Goal: Task Accomplishment & Management: Understand process/instructions

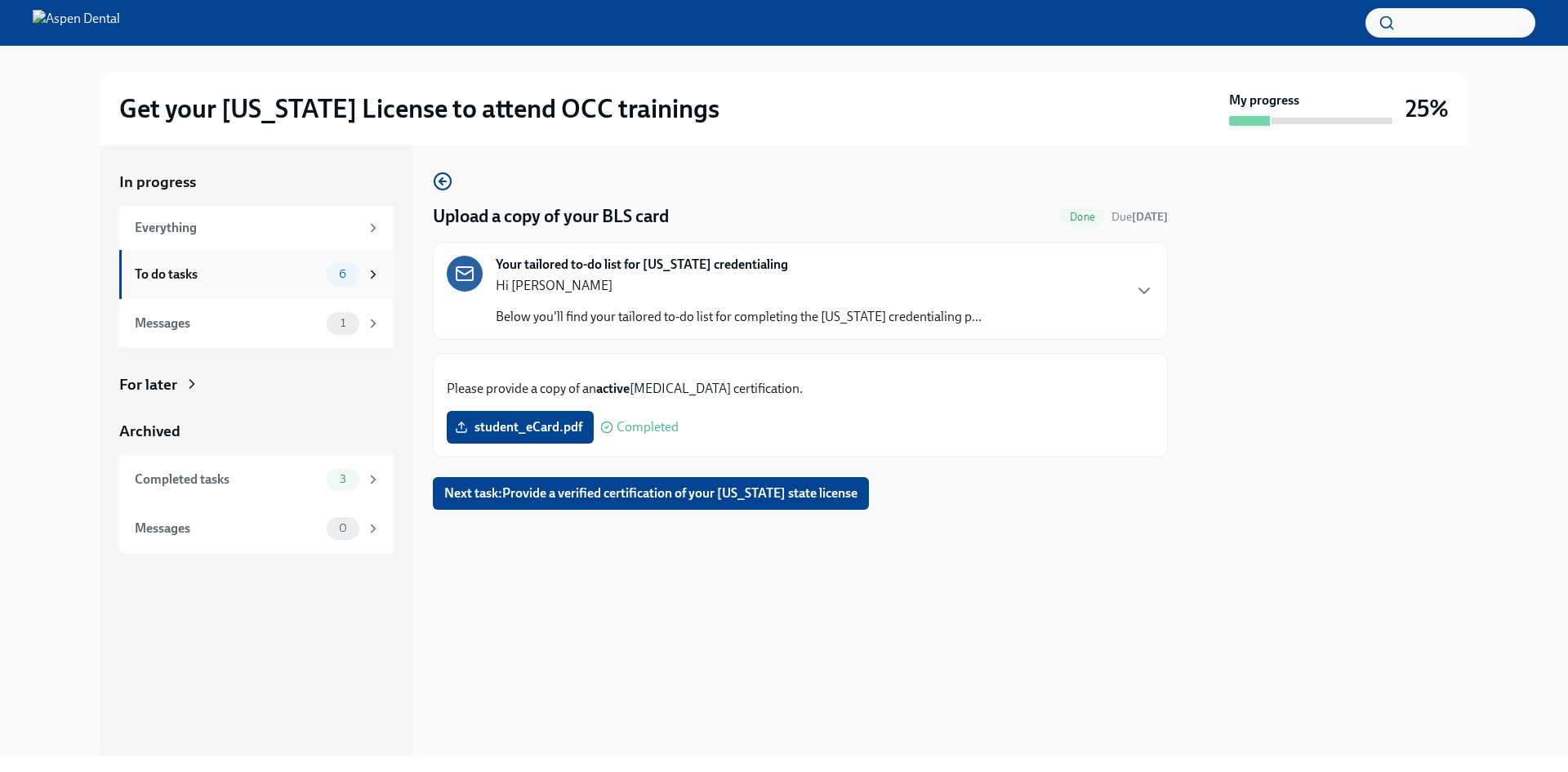
click at [261, 282] on div "To do tasks" at bounding box center [228, 274] width 185 height 18
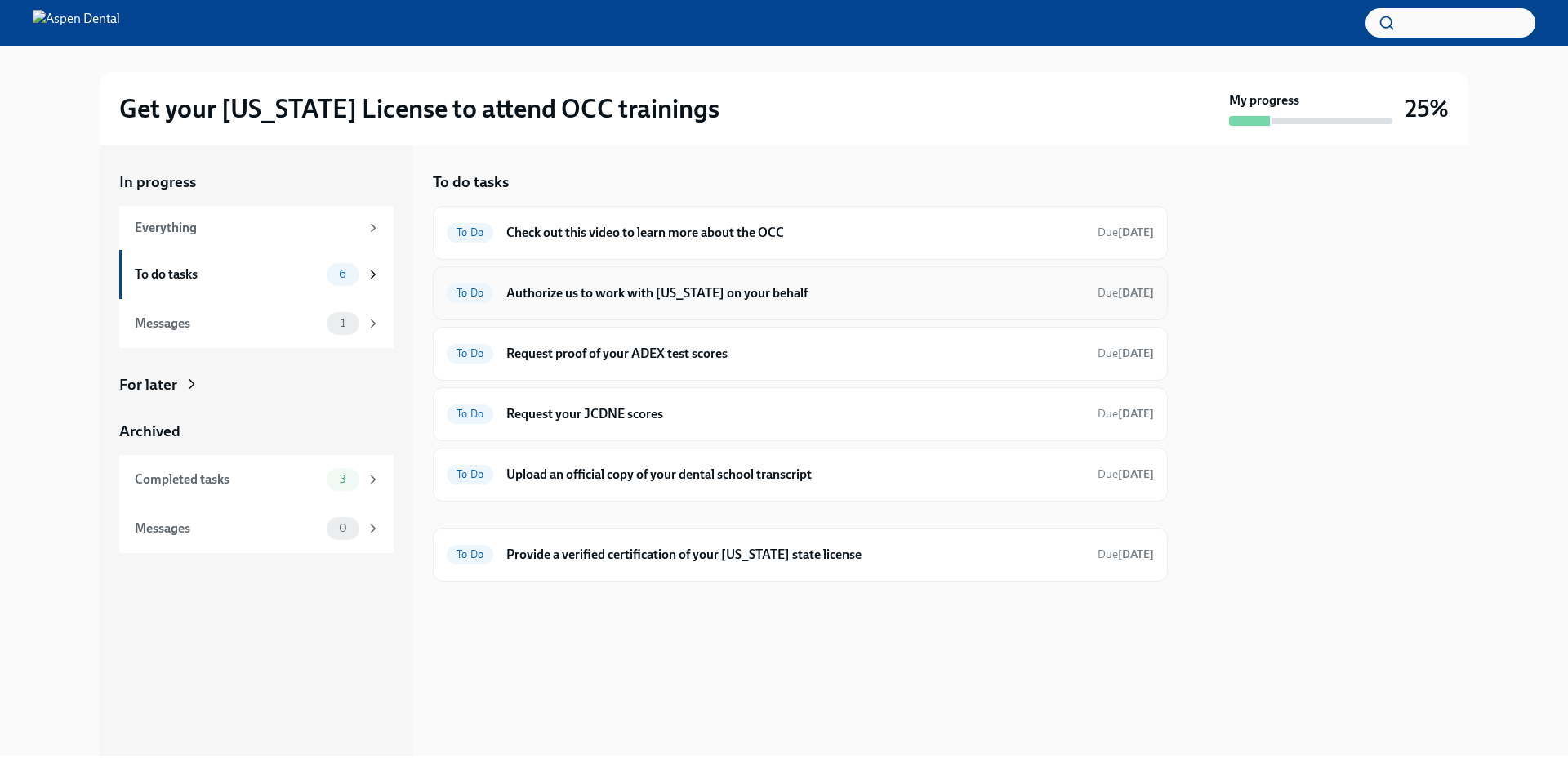
click at [1008, 286] on h6 "Authorize us to work with [US_STATE] on your behalf" at bounding box center [795, 293] width 578 height 18
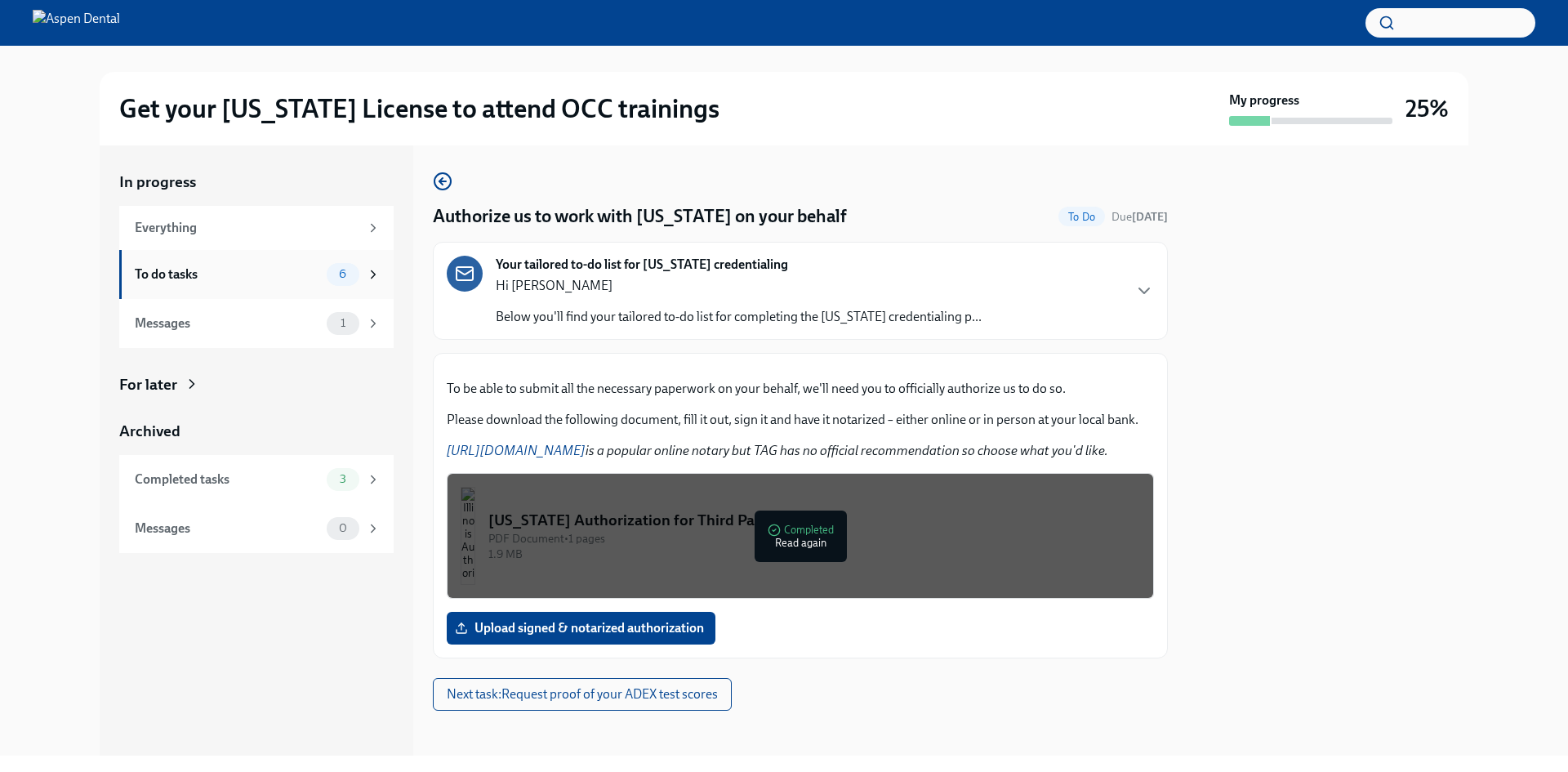
click at [228, 258] on div "To do tasks 6" at bounding box center [256, 274] width 275 height 49
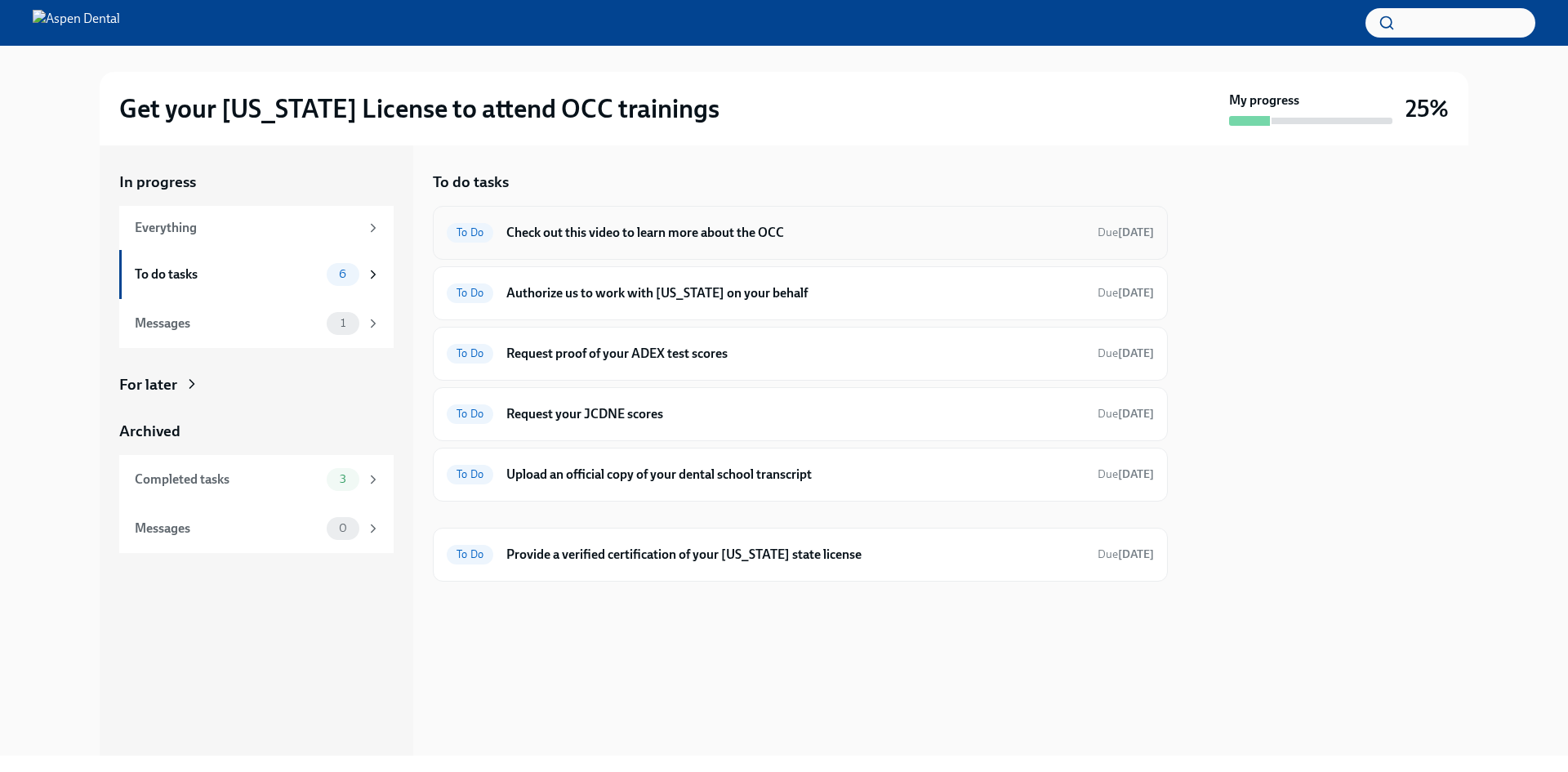
click at [784, 231] on h6 "Check out this video to learn more about the OCC" at bounding box center [795, 232] width 578 height 18
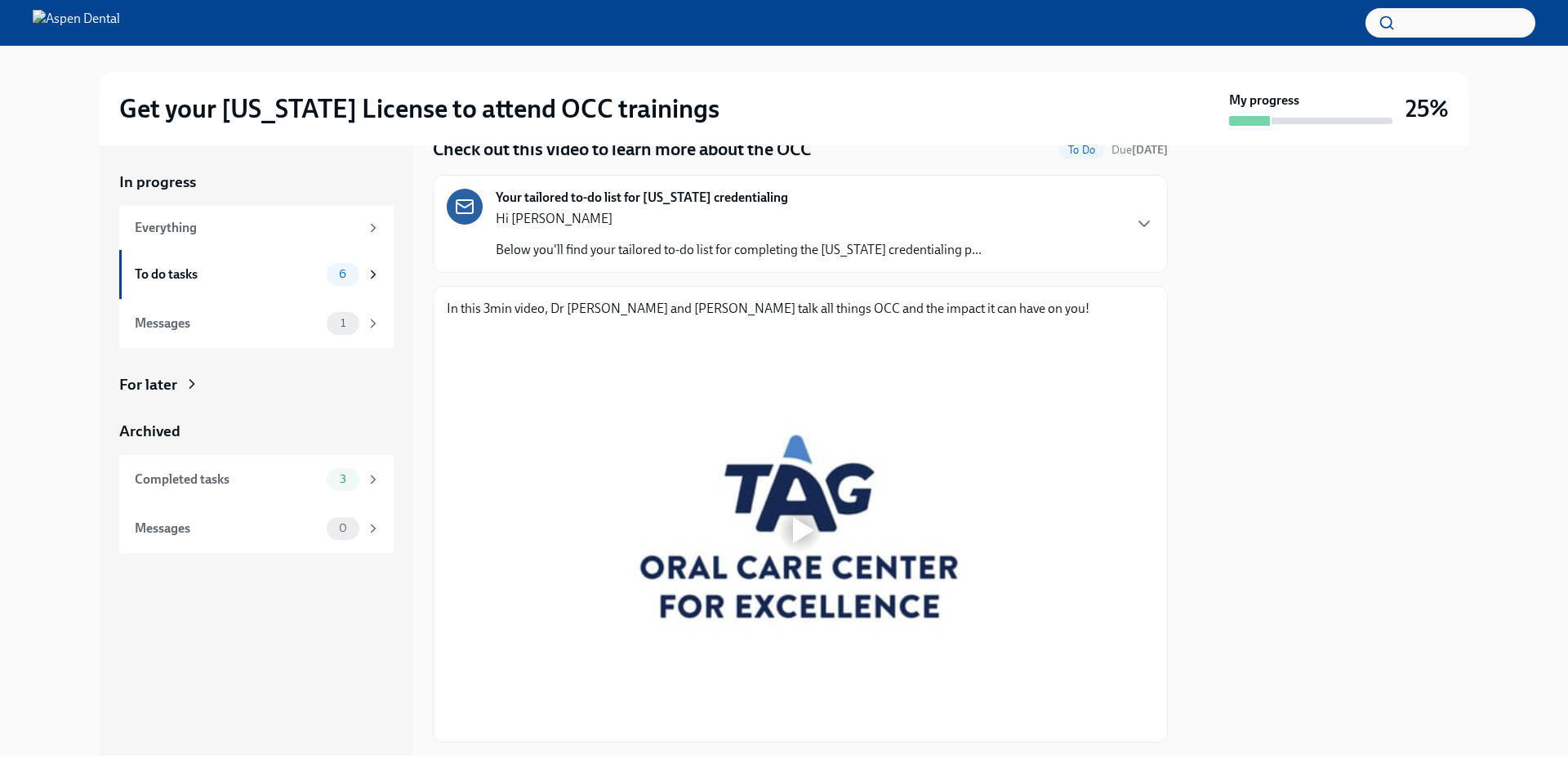
scroll to position [158, 0]
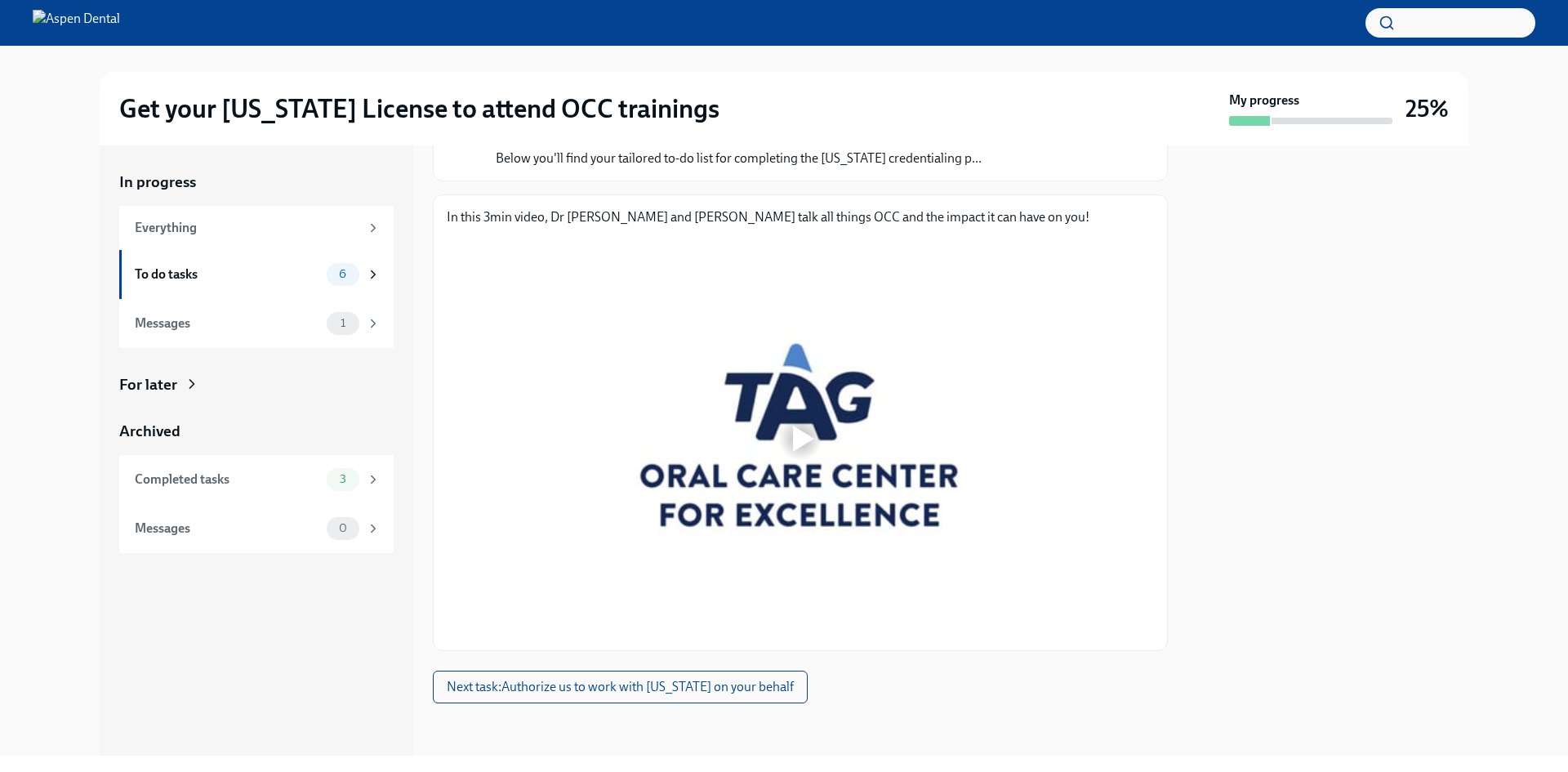
click at [806, 447] on div at bounding box center [803, 439] width 21 height 26
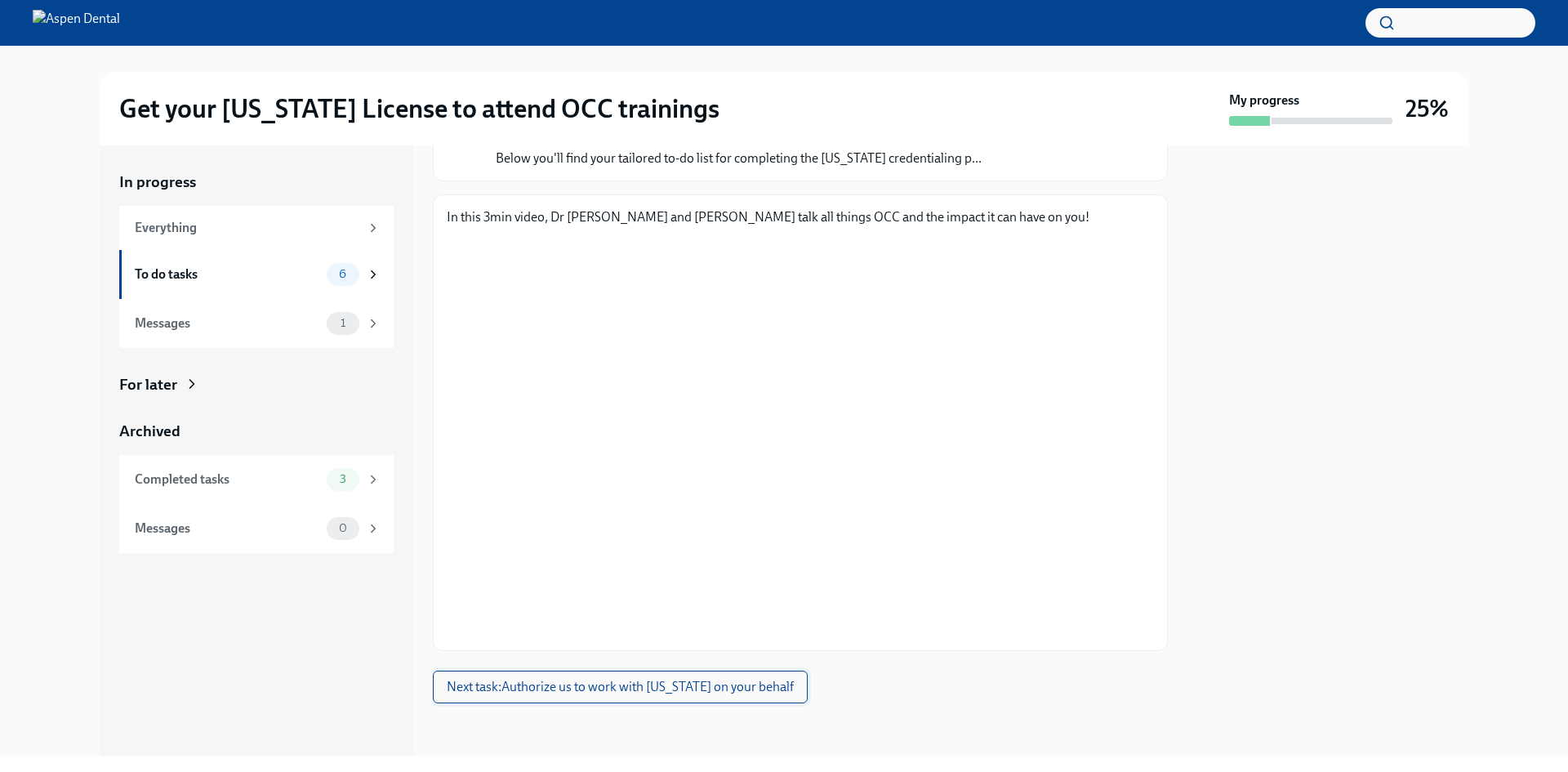
click at [562, 684] on span "Next task : Authorize us to work with [US_STATE] on your behalf" at bounding box center [620, 688] width 347 height 17
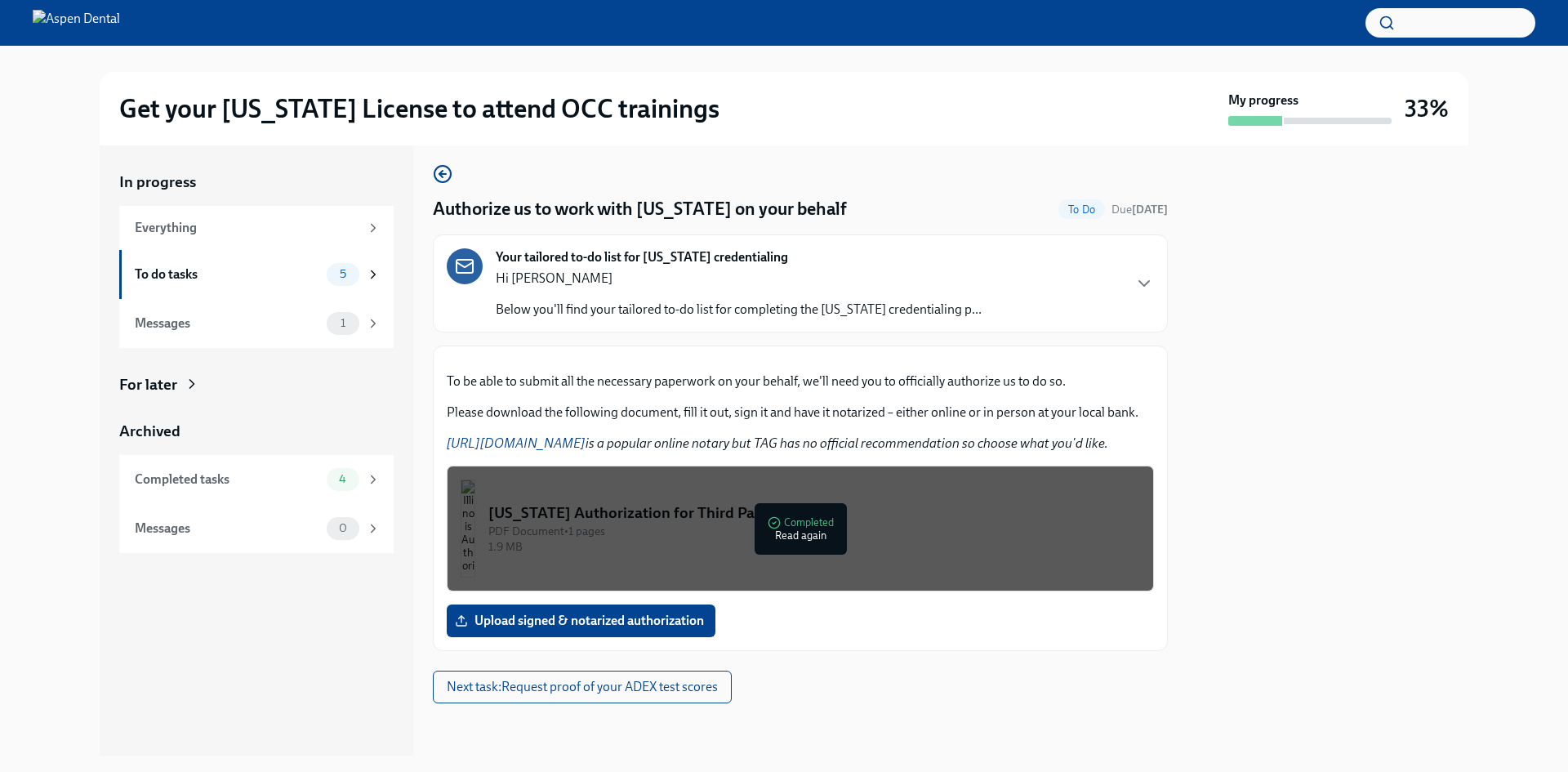
scroll to position [198, 0]
click at [305, 272] on div "To do tasks" at bounding box center [228, 274] width 185 height 18
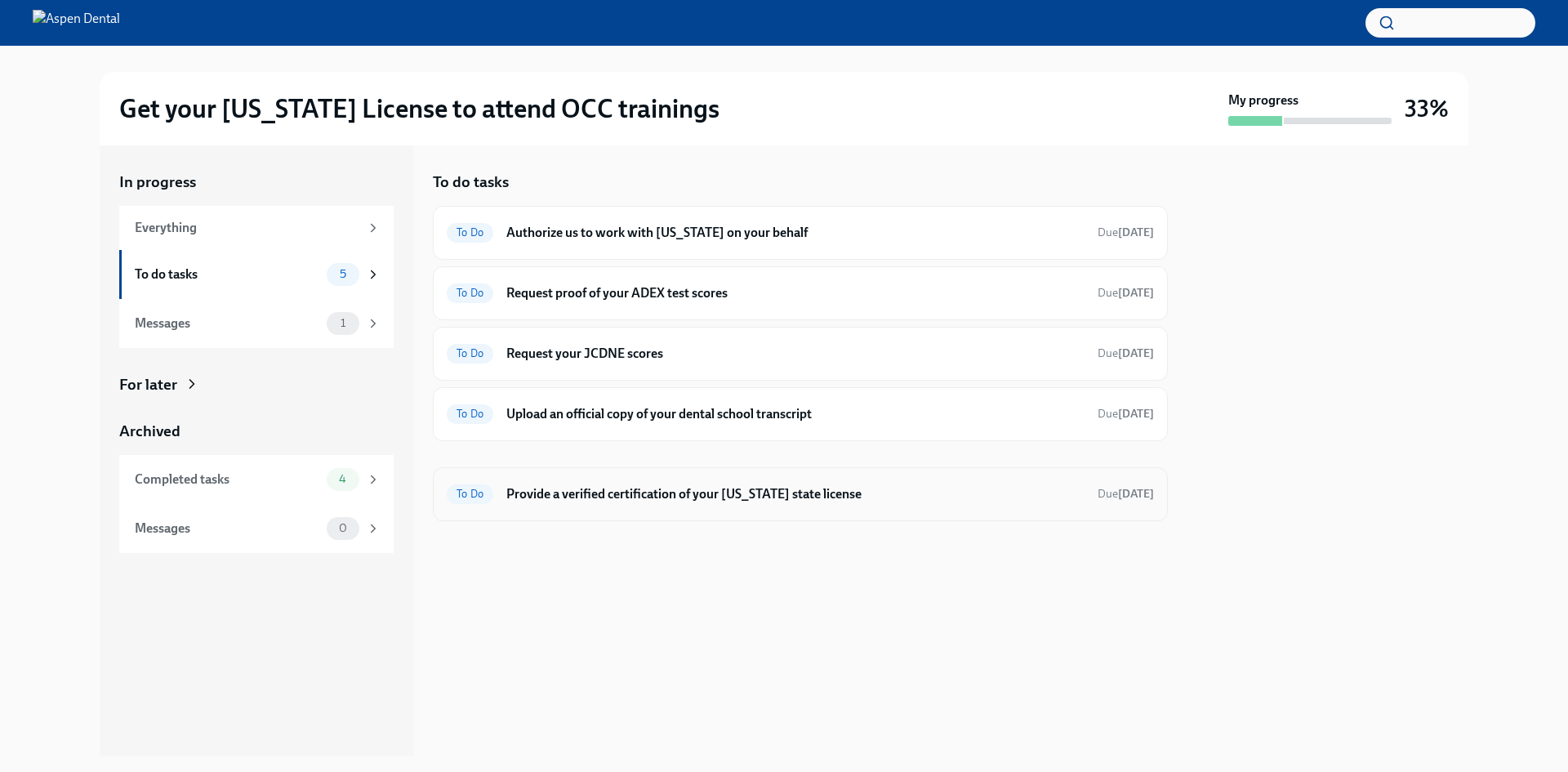
click at [840, 504] on div "To Do Provide a verified certification of your [US_STATE] state license Due [DA…" at bounding box center [800, 494] width 707 height 26
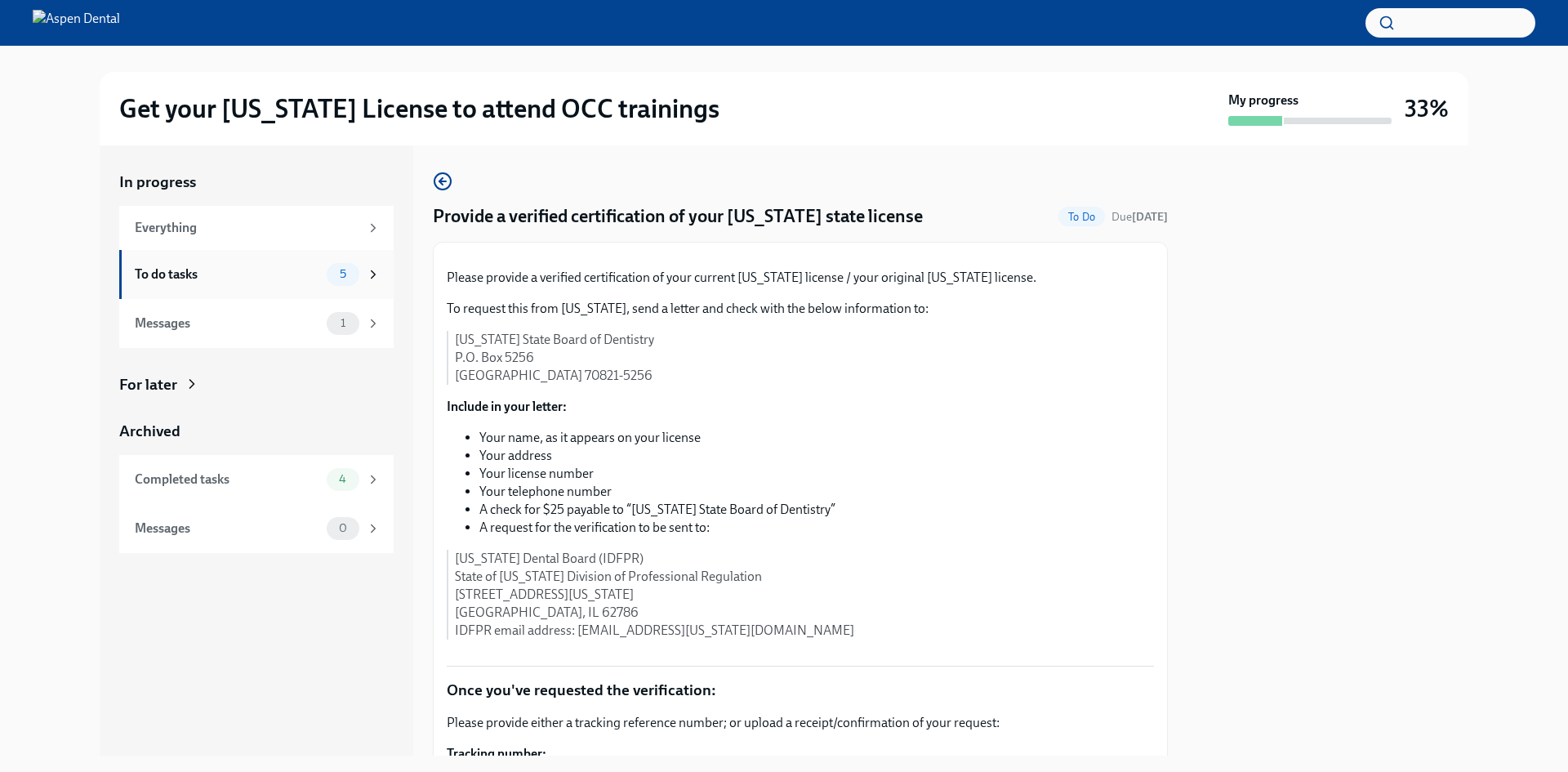
click at [278, 282] on div "To do tasks" at bounding box center [228, 274] width 185 height 18
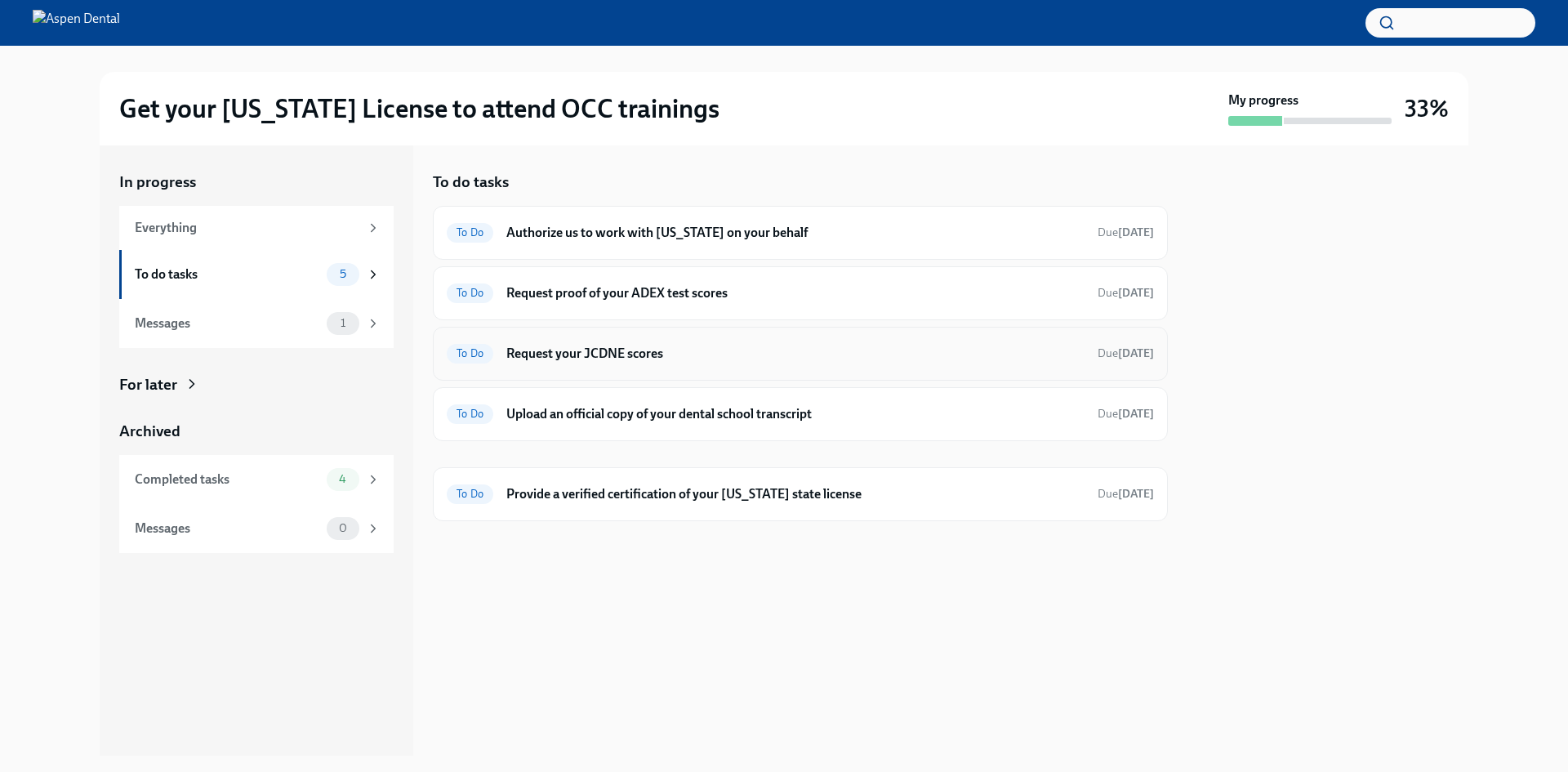
click at [686, 341] on div "To Do Request your JCDNE scores Due [DATE]" at bounding box center [800, 354] width 707 height 26
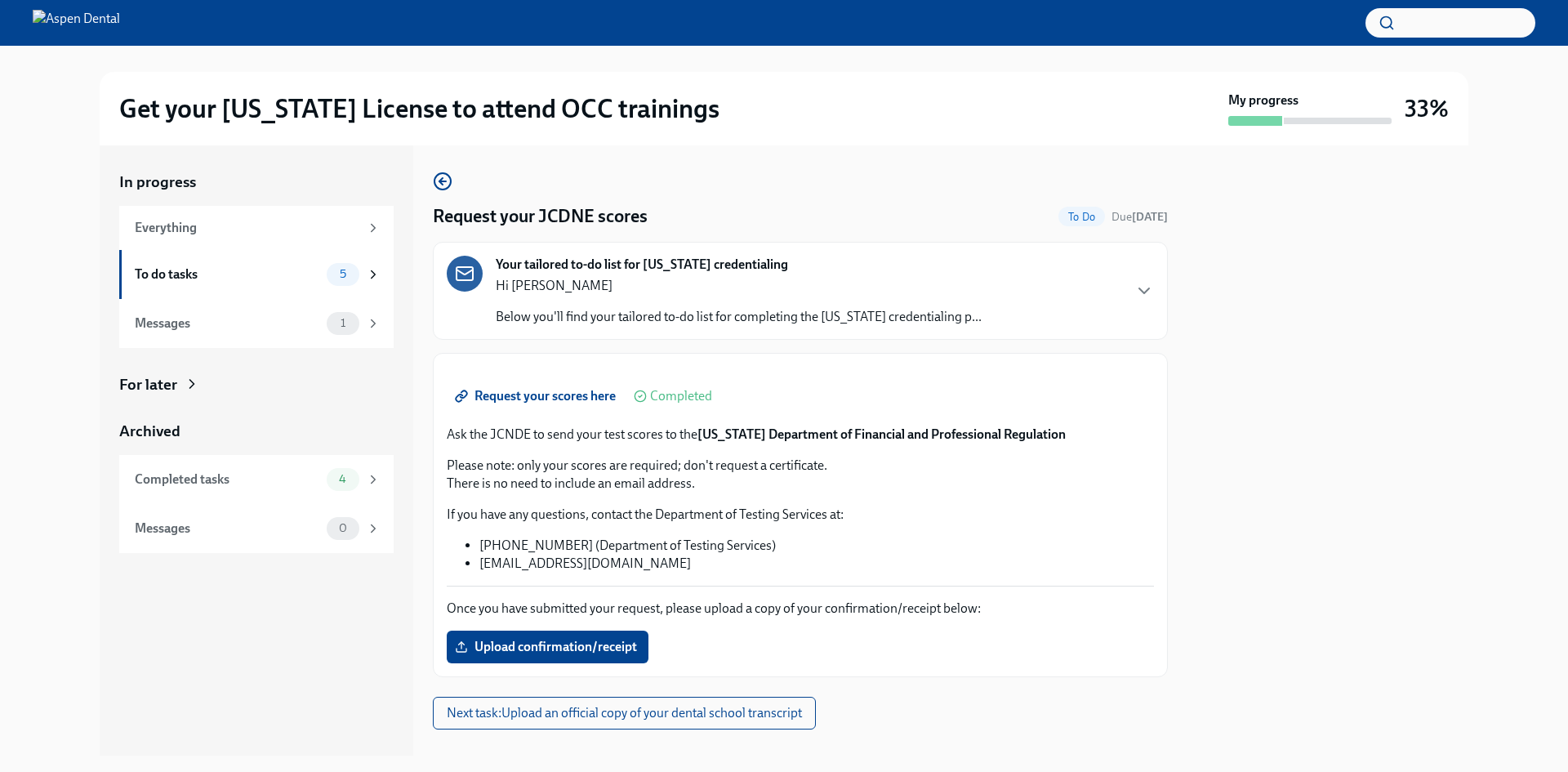
scroll to position [164, 0]
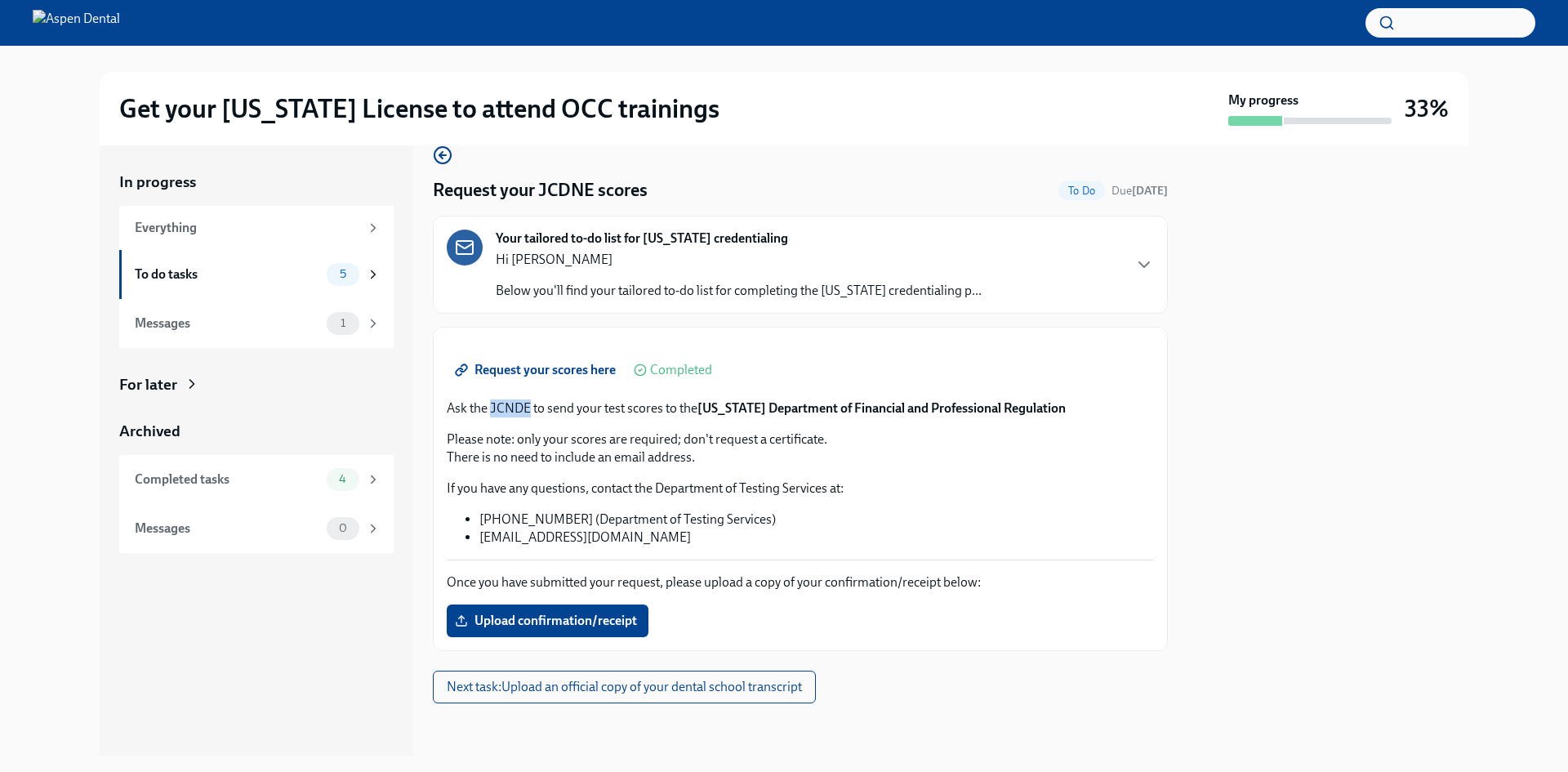
drag, startPoint x: 489, startPoint y: 454, endPoint x: 528, endPoint y: 465, distance: 40.5
click at [528, 417] on p "Ask the JCNDE to send your test scores to the [US_STATE] Department of Financia…" at bounding box center [800, 408] width 707 height 18
copy p "JCNDE"
